Goal: Book appointment/travel/reservation

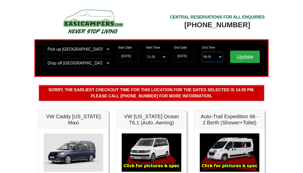
click at [208, 54] on select "End Time 08.00 -------- 08.00 am 09.00 am 10.00 am 11.00 am (Sunday Only)" at bounding box center [212, 57] width 20 height 10
click at [216, 55] on select "End Time 08.00 -------- 08.00 am 09.00 am 10.00 am 11.00 am (Sunday Only)" at bounding box center [212, 57] width 20 height 10
select select "08.00"
click at [244, 56] on input "Update" at bounding box center [245, 57] width 30 height 12
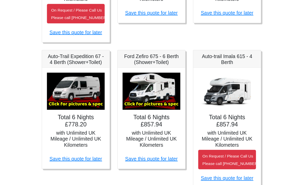
scroll to position [209, 0]
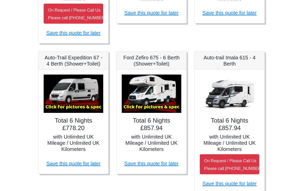
click at [77, 157] on div "× Auto-trail Tribute 669 Spec TECHNICAL DATA Engine: Fiat Ducato 115bhp, 2 litr…" at bounding box center [73, 121] width 70 height 104
click at [81, 121] on h4 "Total 6 Nights £778.20" at bounding box center [74, 124] width 60 height 15
click at [83, 59] on h5 "Auto-Trail Expedition 67 - 4 Berth (Shower+Toilet)" at bounding box center [74, 60] width 60 height 12
click at [69, 63] on h5 "Auto-Trail Expedition 67 - 4 Berth (Shower+Toilet)" at bounding box center [74, 60] width 60 height 12
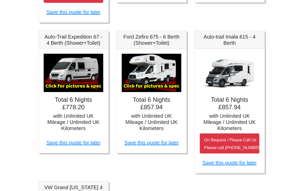
scroll to position [235, 0]
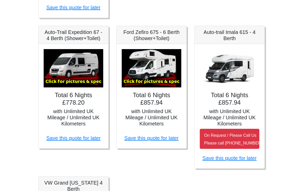
click at [80, 73] on img at bounding box center [74, 68] width 60 height 38
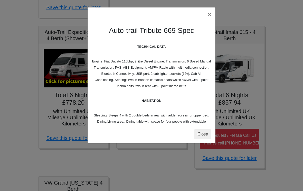
click at [210, 15] on button "×" at bounding box center [209, 14] width 12 height 14
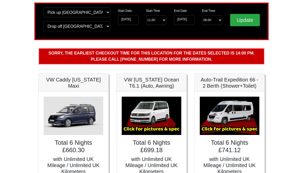
scroll to position [0, 0]
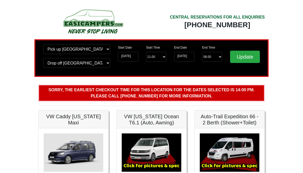
click at [244, 56] on input "Update" at bounding box center [245, 57] width 30 height 12
